Goal: Task Accomplishment & Management: Manage account settings

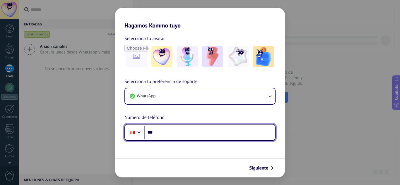
click at [171, 137] on input "***" at bounding box center [209, 132] width 131 height 13
type input "**********"
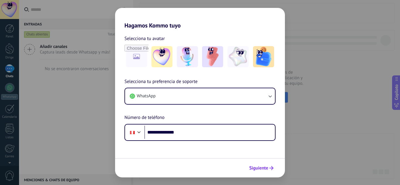
click at [269, 166] on button "Siguiente" at bounding box center [262, 168] width 30 height 10
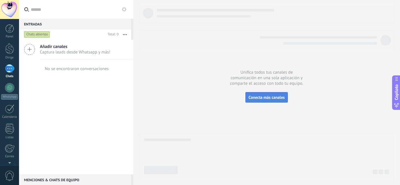
click at [263, 96] on font "Conecta más canales" at bounding box center [267, 97] width 36 height 5
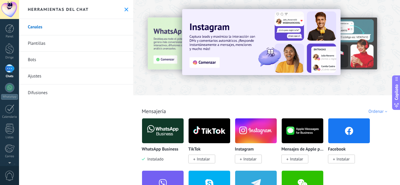
click at [210, 64] on img at bounding box center [261, 42] width 158 height 66
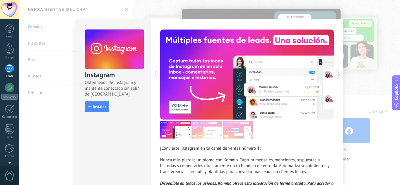
click at [355, 12] on div "Instagram Obtén leads de Instagram y mantente conectado sin salir de Kommo Inst…" at bounding box center [209, 92] width 381 height 185
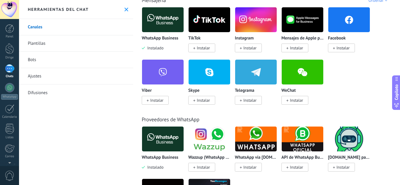
scroll to position [117, 0]
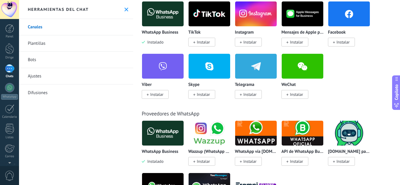
click at [7, 69] on div at bounding box center [9, 68] width 9 height 8
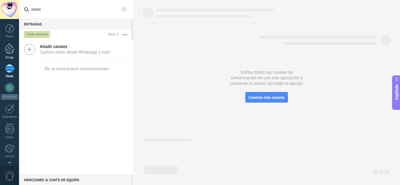
click at [8, 52] on div at bounding box center [9, 48] width 9 height 11
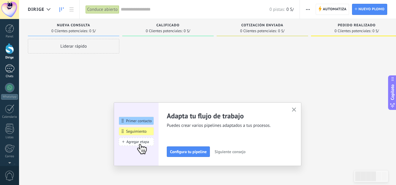
click at [8, 70] on div at bounding box center [9, 68] width 9 height 8
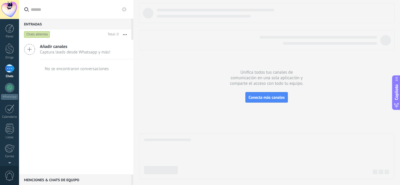
click at [11, 71] on div at bounding box center [9, 68] width 9 height 8
click at [7, 91] on div at bounding box center [9, 87] width 9 height 9
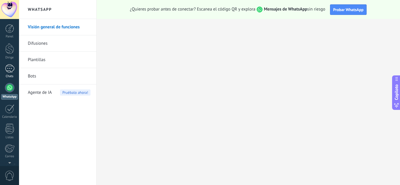
click at [9, 66] on div at bounding box center [9, 68] width 9 height 8
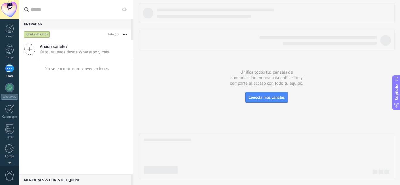
click at [9, 70] on div at bounding box center [9, 68] width 9 height 8
click at [8, 87] on div at bounding box center [9, 87] width 9 height 9
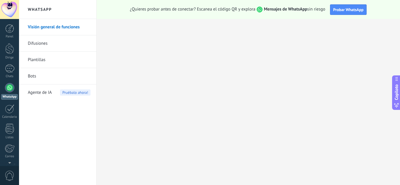
click at [7, 90] on div at bounding box center [9, 87] width 9 height 9
click at [13, 87] on div at bounding box center [9, 87] width 9 height 9
click at [4, 71] on link "Chats" at bounding box center [9, 71] width 19 height 14
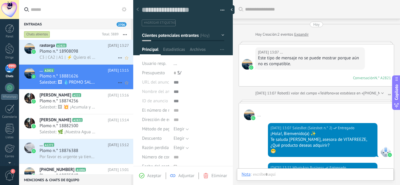
scroll to position [155, 0]
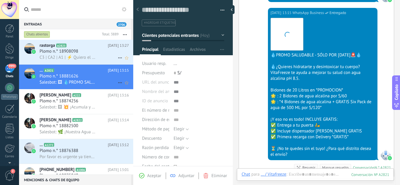
click at [85, 40] on div "rastorga A2823 [DATE] 13:27 Plomo n.° 18908098 C3 | CA2 | A1 | ⚡ Quiero el pack…" at bounding box center [87, 52] width 94 height 25
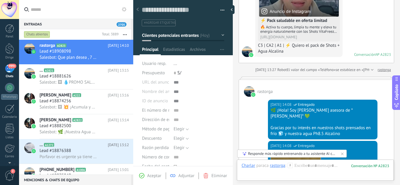
scroll to position [630, 0]
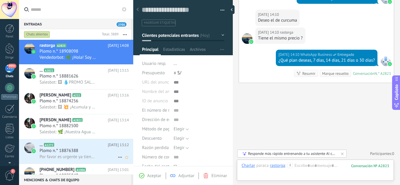
click at [95, 155] on h3 "Por favor es urgente ya tiene varios" at bounding box center [70, 157] width 60 height 6
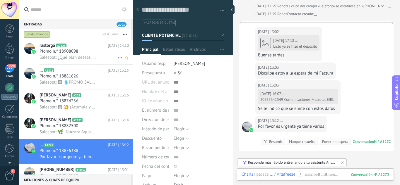
click at [86, 52] on div "Plomo n.° 18908098" at bounding box center [84, 52] width 89 height 6
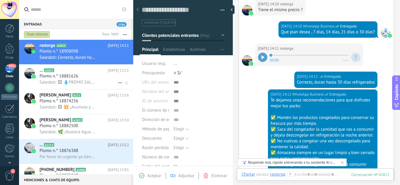
scroll to position [517, 0]
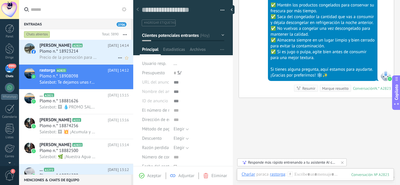
click at [64, 55] on font "Precio de la promoción para [GEOGRAPHIC_DATA][PERSON_NAME]" at bounding box center [102, 58] width 125 height 6
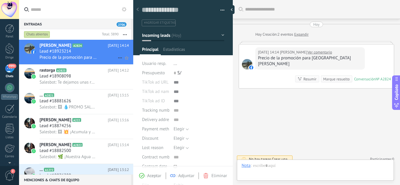
scroll to position [9, 0]
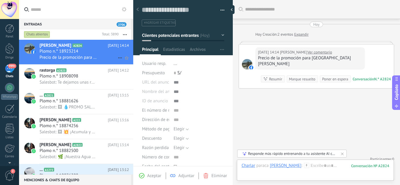
click at [330, 50] on link "Ver comentario" at bounding box center [320, 53] width 25 height 6
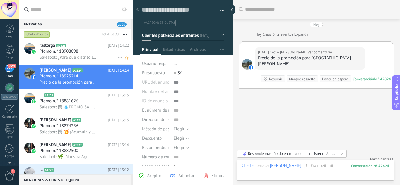
click at [62, 54] on font "Plomo n.° 18908098" at bounding box center [59, 52] width 39 height 6
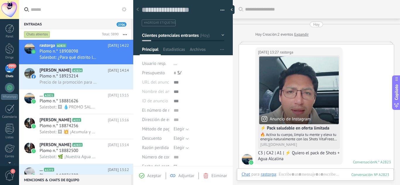
scroll to position [418, 0]
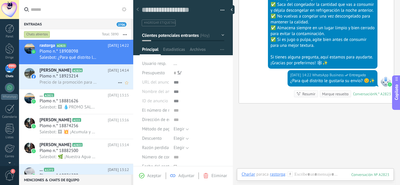
click at [69, 74] on font "Plomo n.° 18923214" at bounding box center [59, 77] width 39 height 6
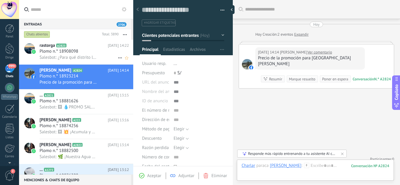
click at [93, 54] on div "Plomo n.° 18908098" at bounding box center [84, 52] width 89 height 6
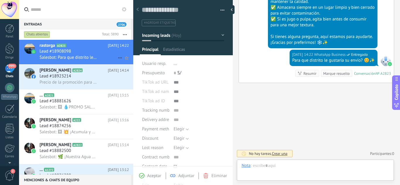
scroll to position [9, 0]
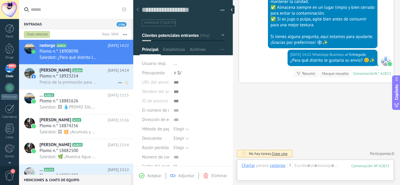
click at [82, 78] on div "Plomo n.° 18923214" at bounding box center [84, 77] width 89 height 6
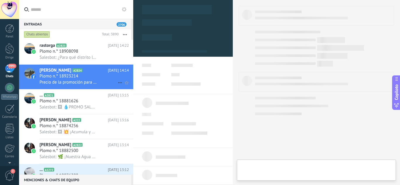
type textarea "**********"
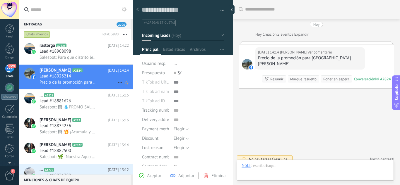
scroll to position [9, 0]
